Goal: Task Accomplishment & Management: Manage account settings

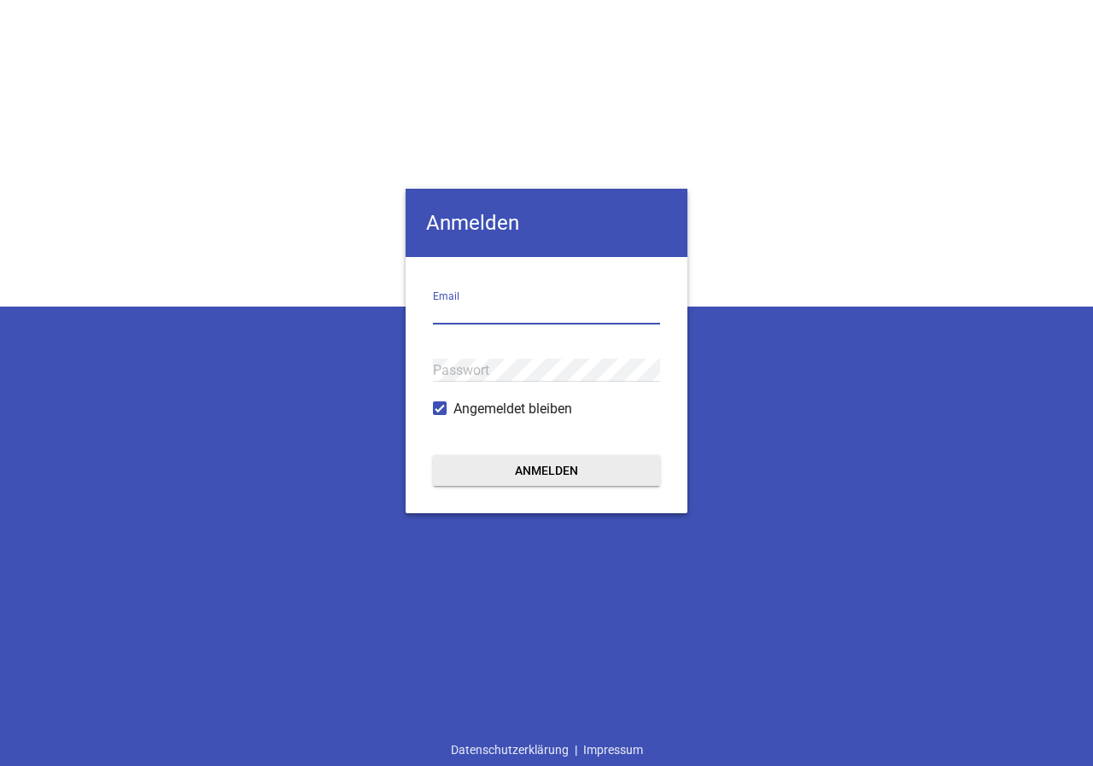
click at [463, 307] on input "email" at bounding box center [546, 313] width 227 height 23
type input "[EMAIL_ADDRESS][DOMAIN_NAME]"
click at [433, 455] on button "Anmelden" at bounding box center [546, 470] width 227 height 31
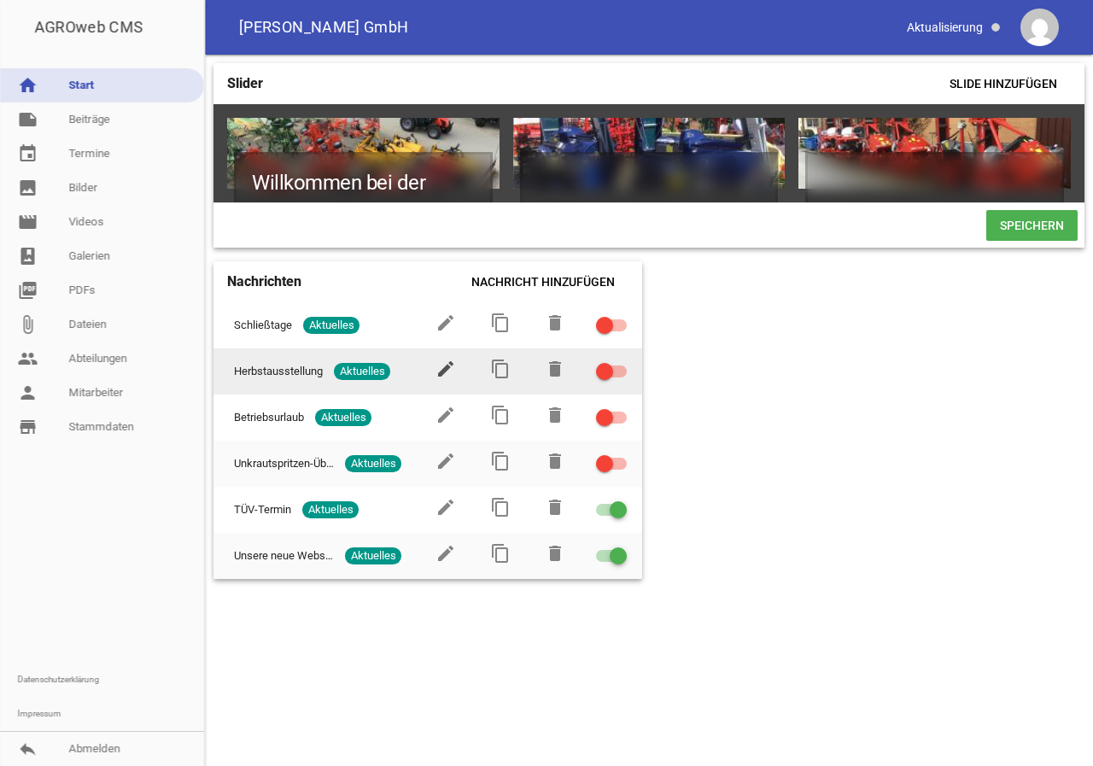
click at [441, 374] on icon "edit" at bounding box center [446, 369] width 21 height 21
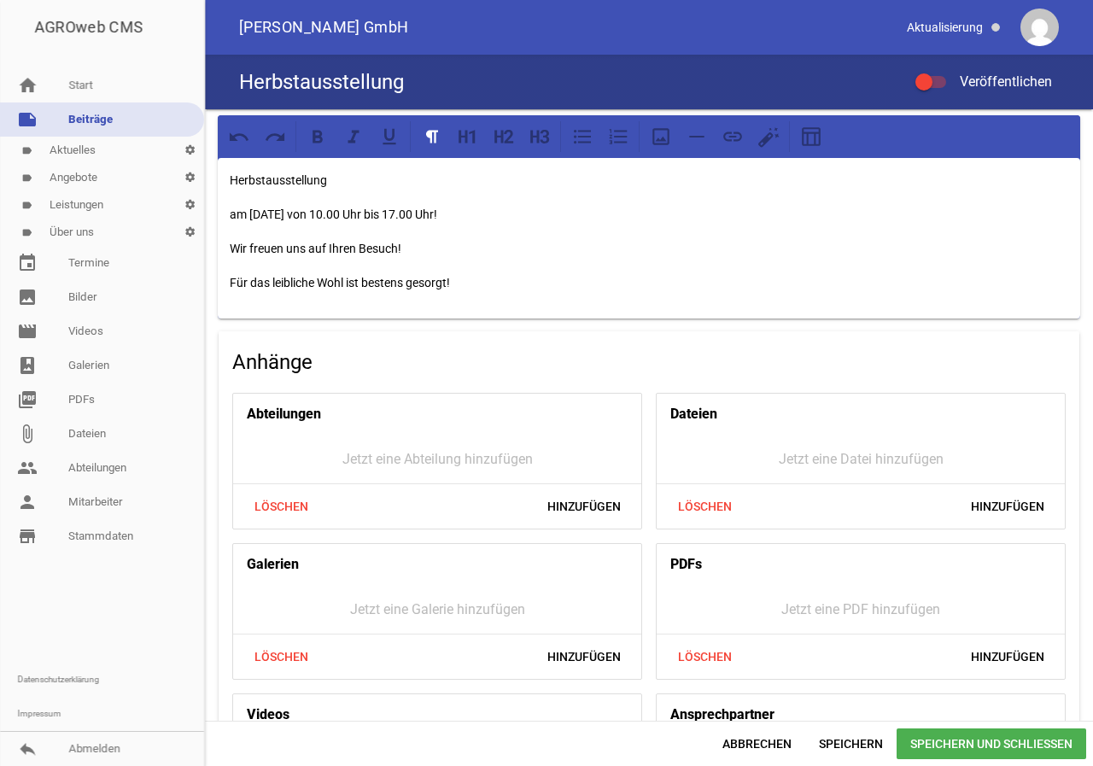
click at [332, 210] on p "am [DATE] von 10.00 Uhr bis 17.00 Uhr!" at bounding box center [649, 214] width 839 height 21
drag, startPoint x: 993, startPoint y: 745, endPoint x: 978, endPoint y: 735, distance: 18.5
click at [993, 745] on span "Speichern und Schließen" at bounding box center [992, 744] width 190 height 31
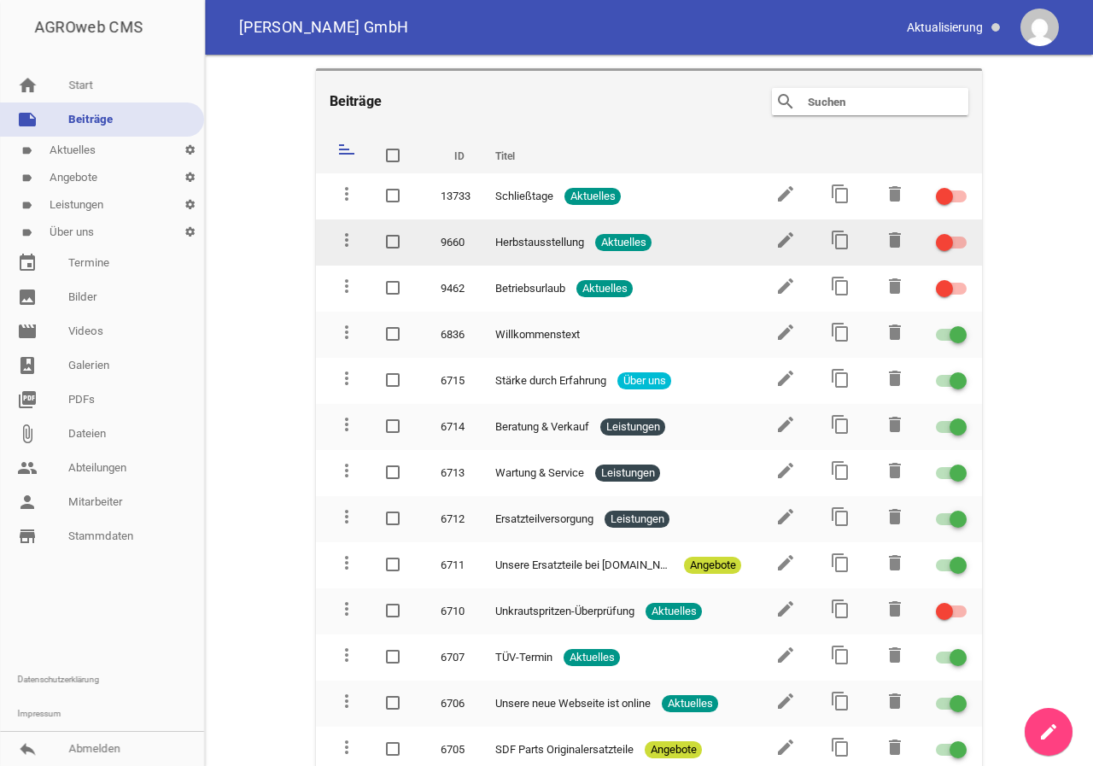
click at [949, 244] on div at bounding box center [951, 243] width 31 height 12
click at [962, 232] on input "checkbox" at bounding box center [962, 232] width 0 height 0
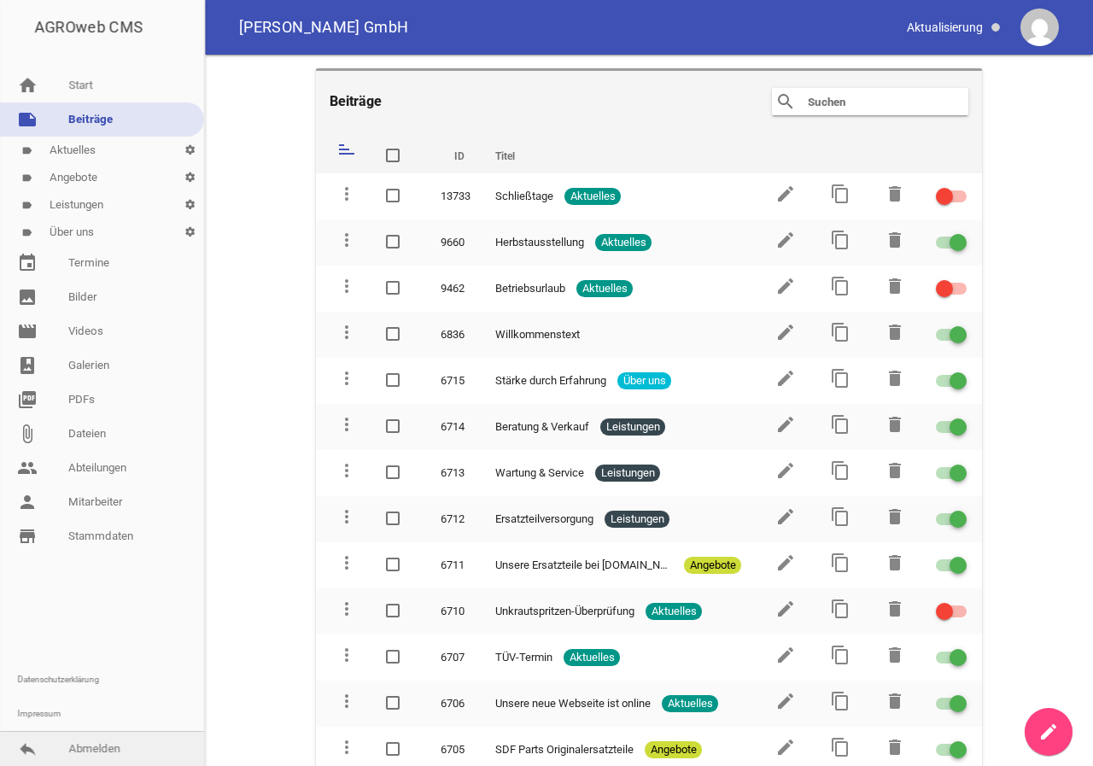
click at [100, 752] on link "reply Abmelden" at bounding box center [102, 749] width 204 height 34
